Goal: Task Accomplishment & Management: Use online tool/utility

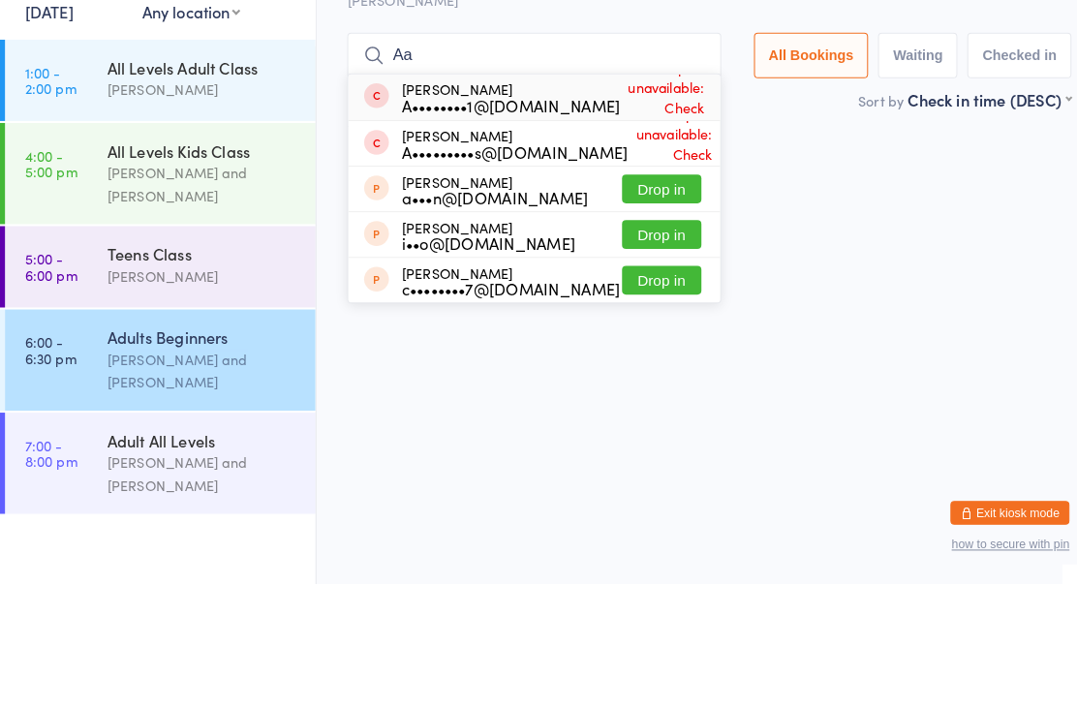
type input "A"
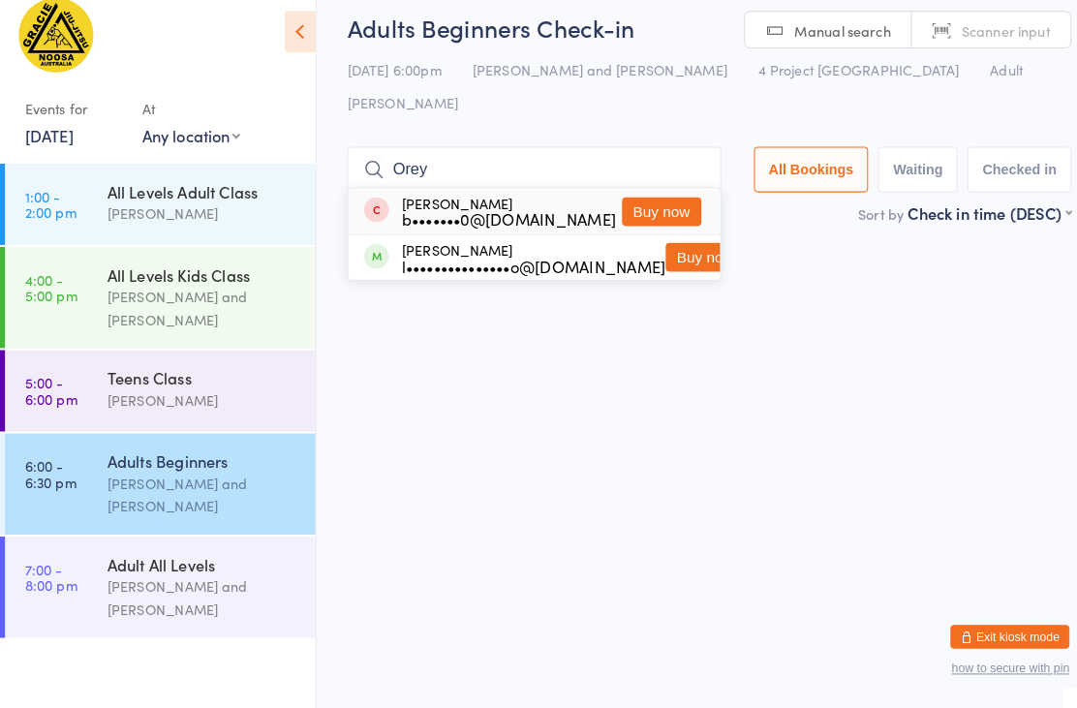
click at [520, 160] on input "Orey" at bounding box center [522, 182] width 365 height 45
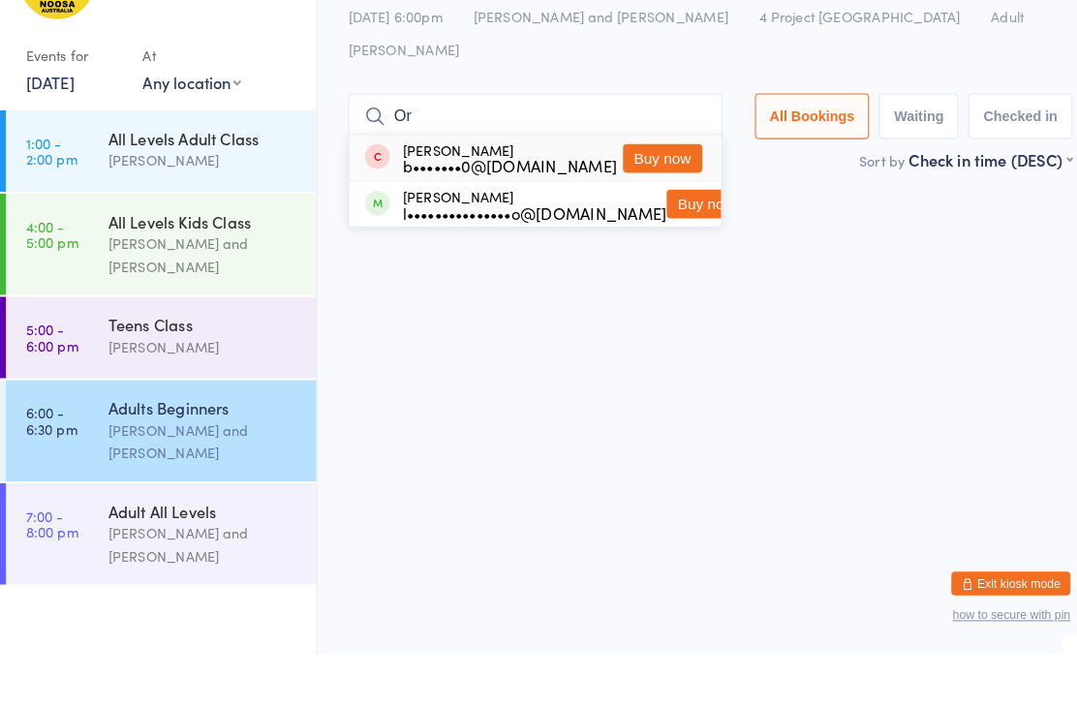
type input "O"
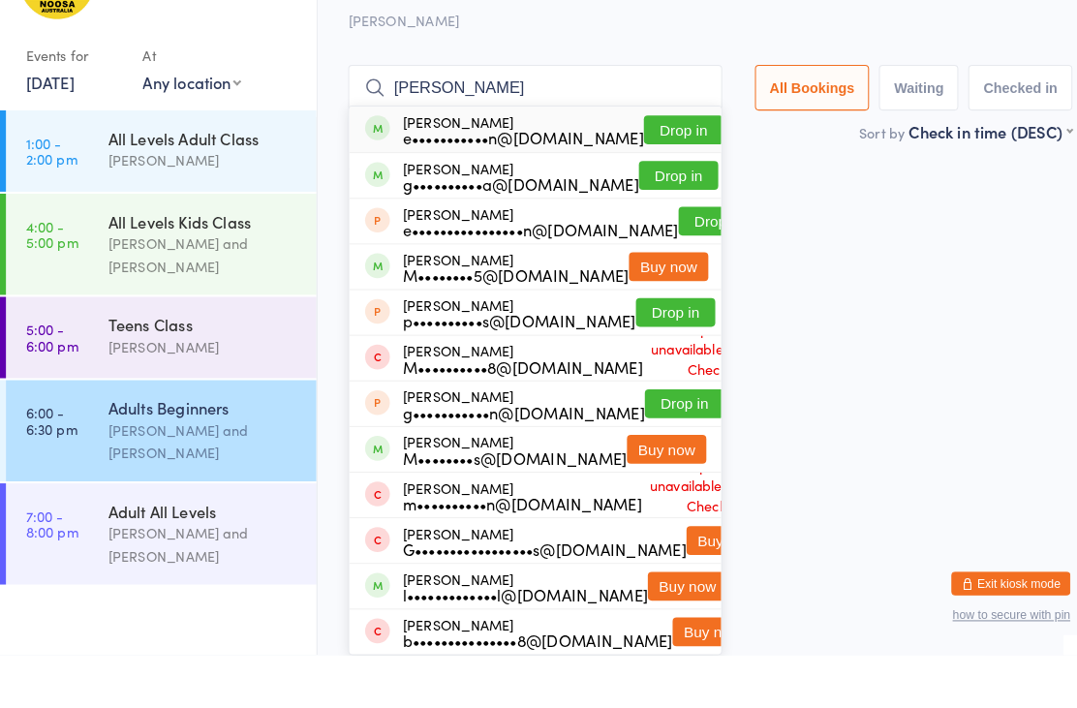
type input "[PERSON_NAME]"
click at [665, 181] on button "Drop in" at bounding box center [666, 195] width 77 height 28
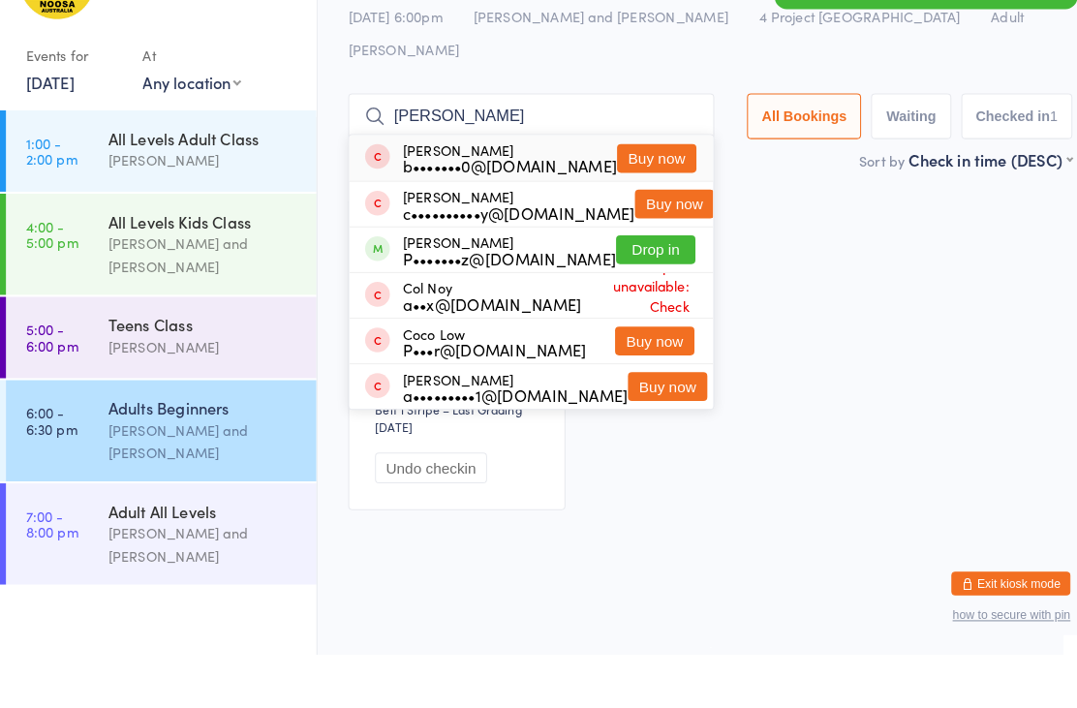
type input "[PERSON_NAME]"
click at [642, 298] on button "Drop in" at bounding box center [639, 312] width 77 height 28
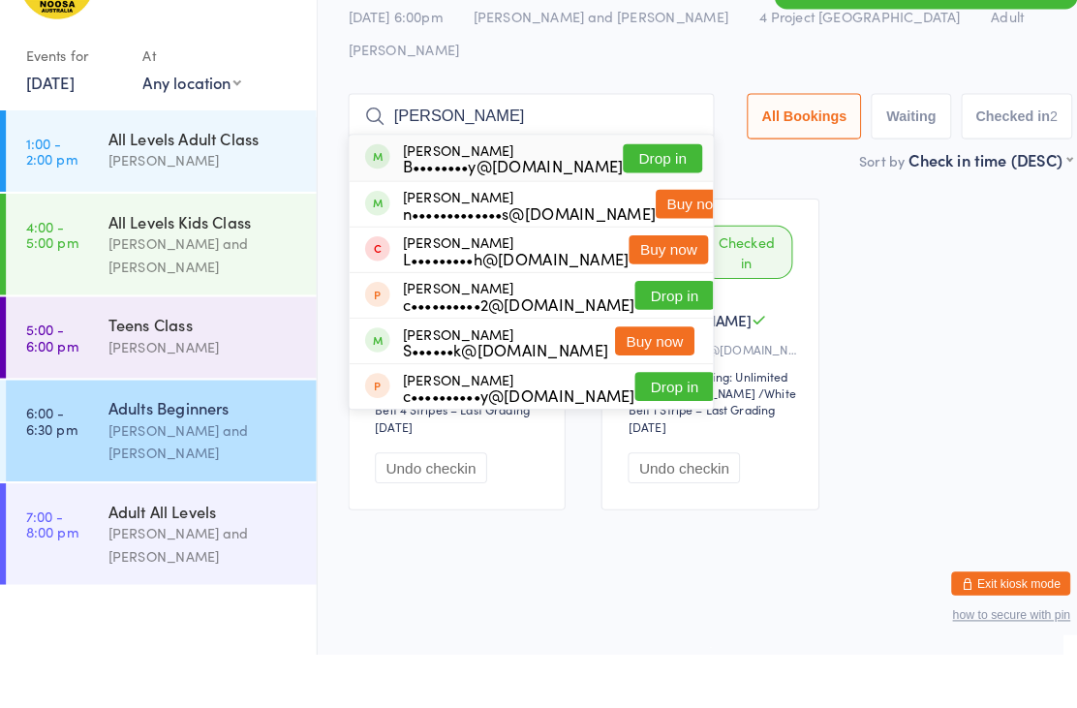
type input "[PERSON_NAME]"
click at [656, 209] on button "Drop in" at bounding box center [646, 223] width 77 height 28
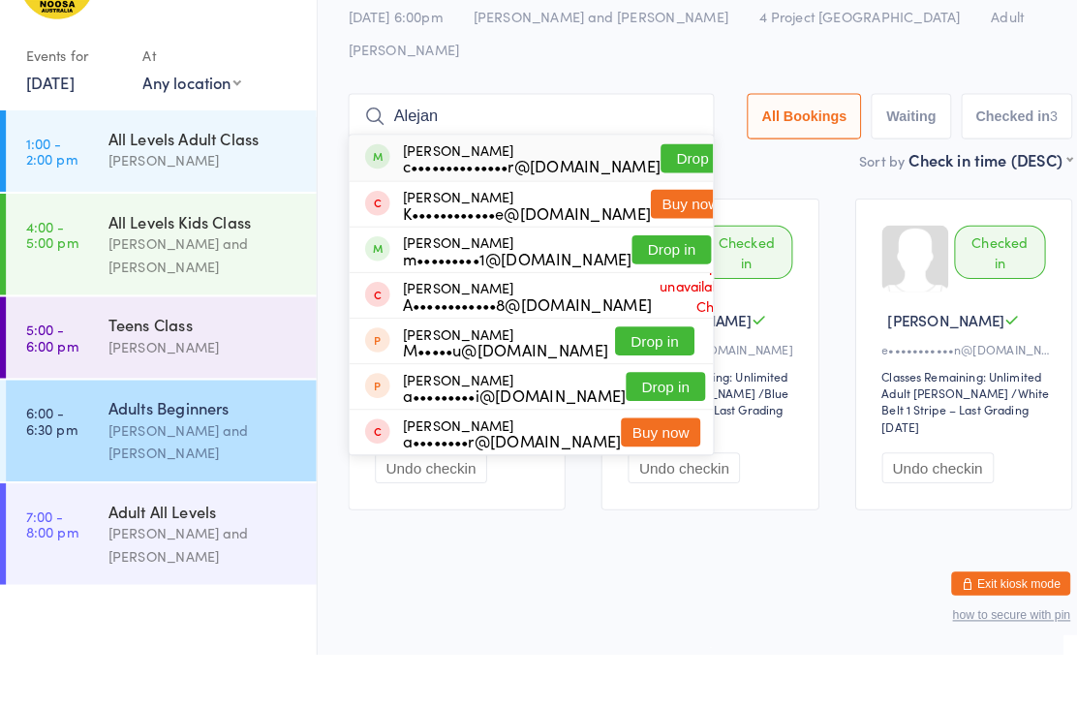
type input "Alejan"
click at [645, 209] on button "Drop in" at bounding box center [683, 223] width 77 height 28
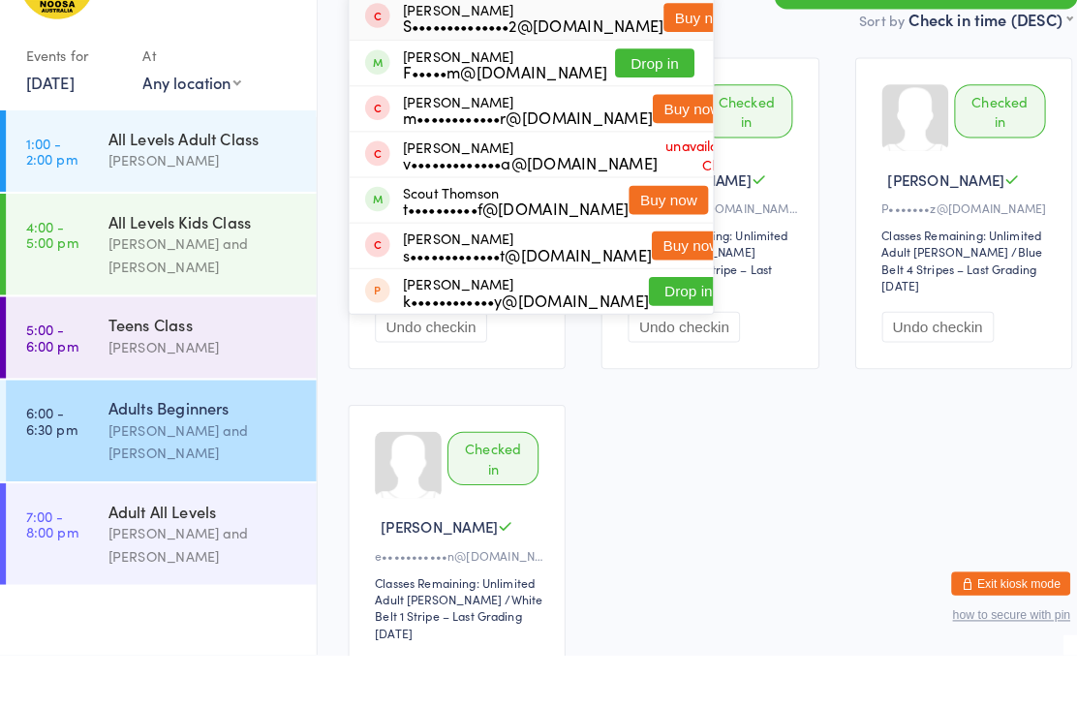
type input "[PERSON_NAME]"
click at [600, 144] on button "Drop in" at bounding box center [638, 130] width 77 height 28
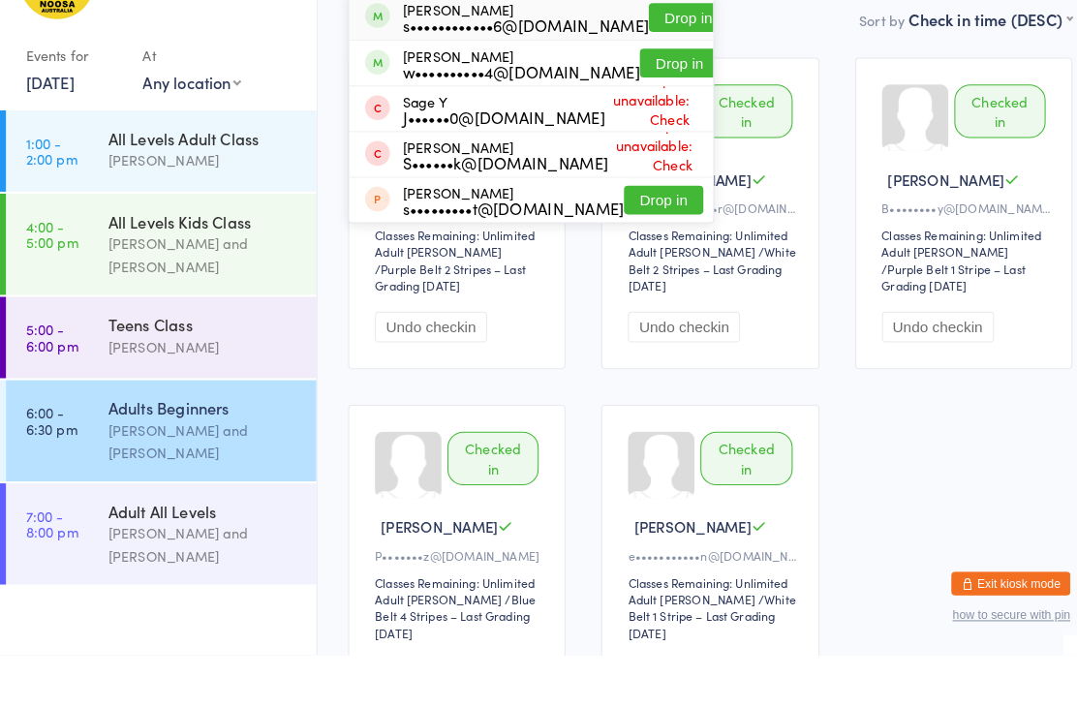
type input "[PERSON_NAME]"
click at [633, 100] on button "Drop in" at bounding box center [671, 86] width 77 height 28
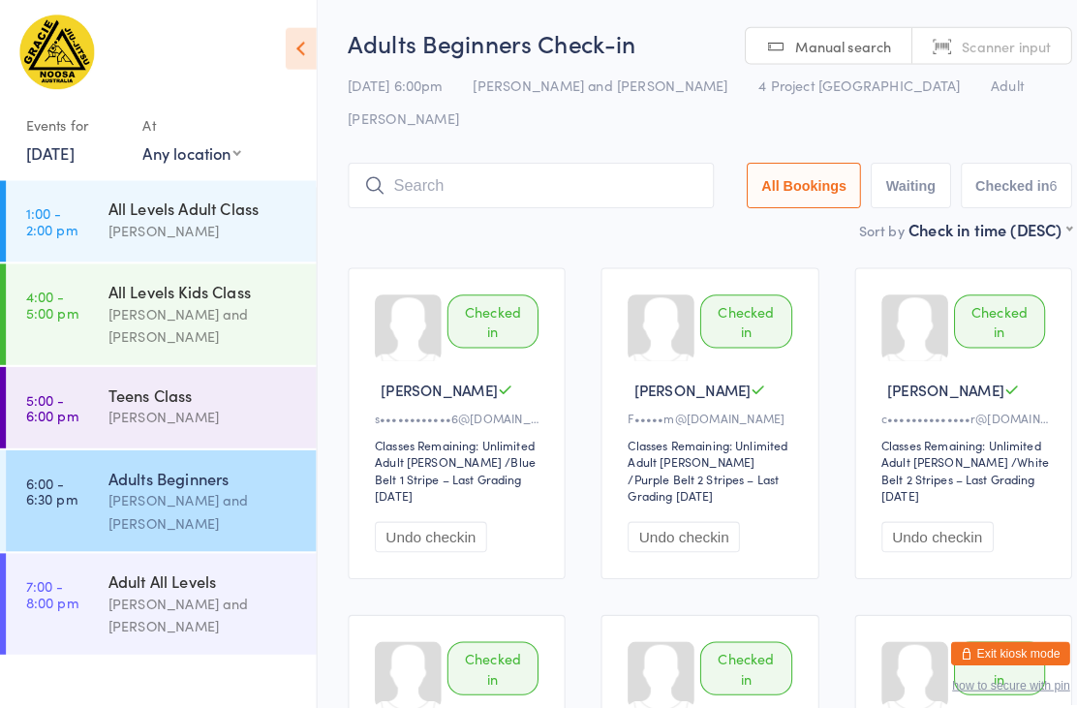
scroll to position [42, 0]
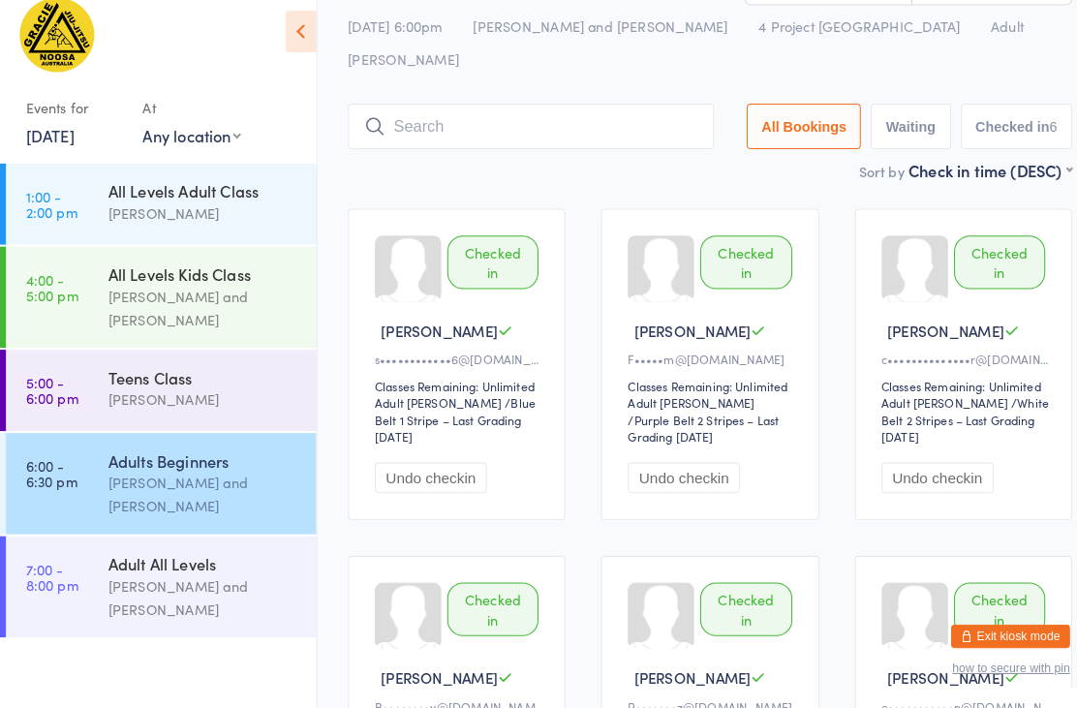
click at [502, 118] on input "search" at bounding box center [518, 140] width 357 height 45
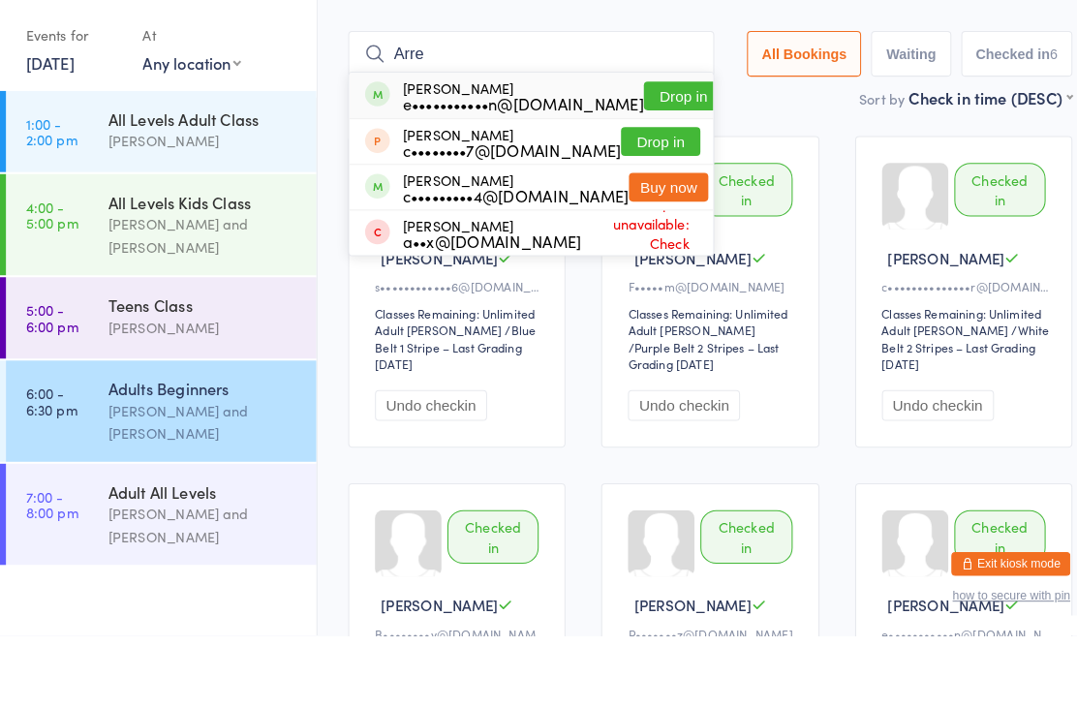
type input "Arre"
click at [644, 167] on button "Drop in" at bounding box center [666, 181] width 77 height 28
